Goal: Task Accomplishment & Management: Use online tool/utility

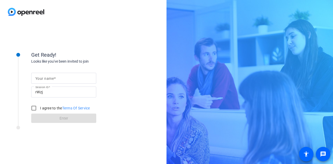
click at [68, 79] on input "Your name" at bounding box center [63, 78] width 57 height 6
type input "[PERSON_NAME]"
click at [112, 67] on div "Your name [PERSON_NAME] Session ID rWzj I agree to the Terms Of Service Enter" at bounding box center [83, 93] width 104 height 59
click at [35, 109] on input "I agree to the Terms Of Service" at bounding box center [34, 108] width 10 height 10
checkbox input "true"
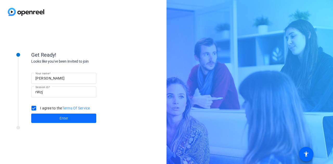
click at [61, 120] on span "Enter" at bounding box center [64, 118] width 9 height 5
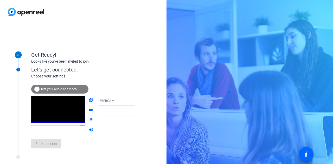
click at [137, 102] on icon at bounding box center [140, 101] width 6 height 6
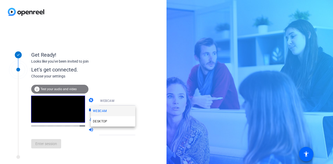
click at [132, 102] on div at bounding box center [166, 82] width 333 height 164
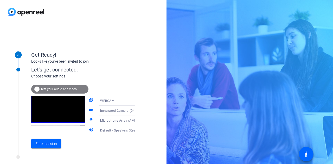
click at [332, 161] on div "Get Ready! Looks like you've been invited to join Let's get connected. Choose y…" at bounding box center [166, 82] width 333 height 164
click at [137, 119] on icon at bounding box center [140, 120] width 6 height 6
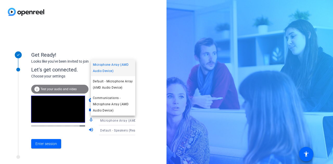
click at [132, 119] on div at bounding box center [166, 82] width 333 height 164
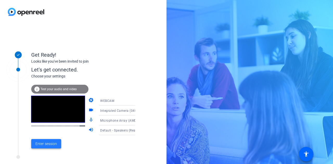
click at [38, 145] on span "Enter session" at bounding box center [46, 143] width 22 height 5
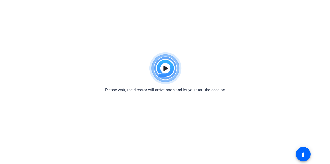
drag, startPoint x: 325, startPoint y: 88, endPoint x: 308, endPoint y: 100, distance: 20.5
click at [311, 99] on body "Accessibility Screen-Reader Guide, Feedback, and Issue Reporting | New window P…" at bounding box center [165, 132] width 330 height 164
